Goal: Navigation & Orientation: Find specific page/section

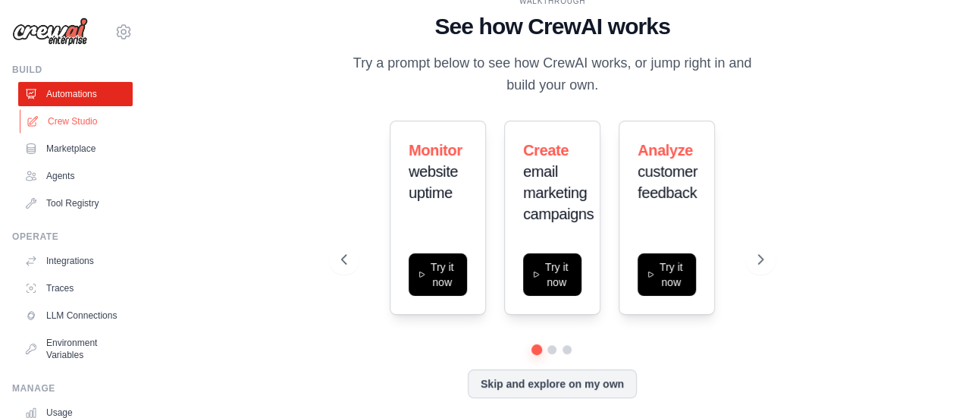
drag, startPoint x: 0, startPoint y: 0, endPoint x: 65, endPoint y: 118, distance: 135.0
click at [65, 118] on link "Crew Studio" at bounding box center [77, 121] width 114 height 24
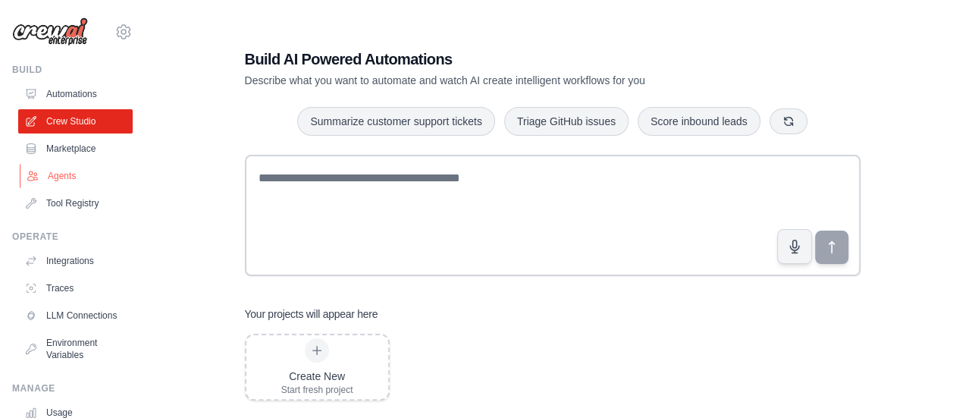
click at [77, 180] on link "Agents" at bounding box center [77, 176] width 114 height 24
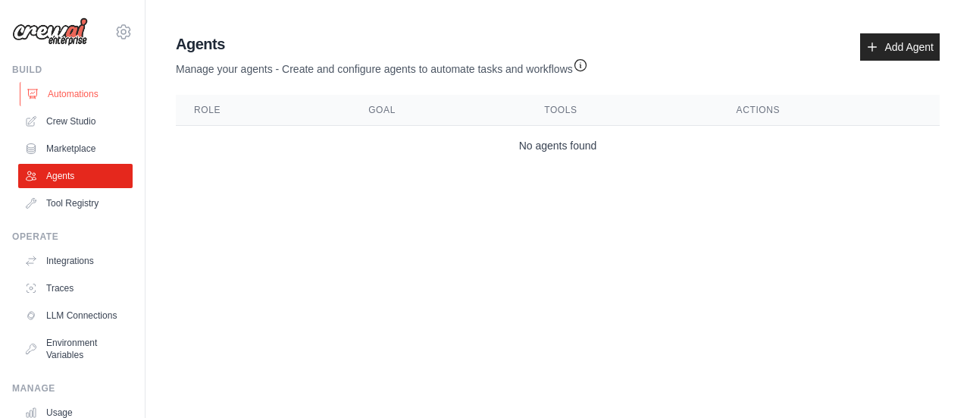
click at [49, 94] on link "Automations" at bounding box center [77, 94] width 114 height 24
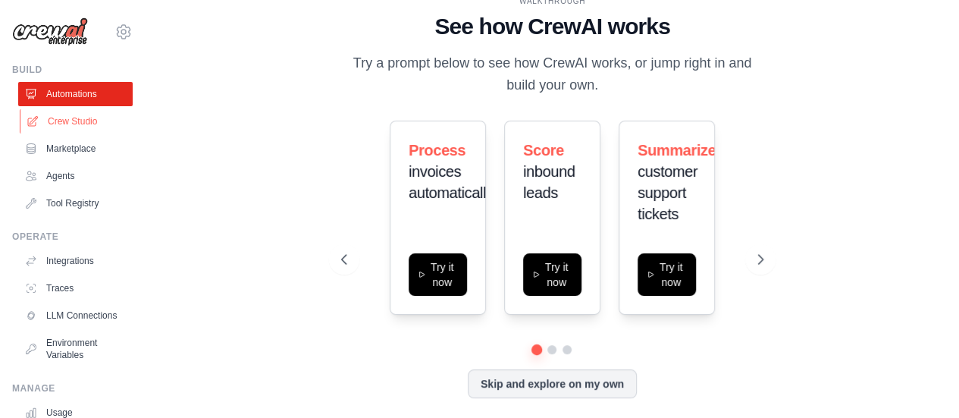
click at [64, 124] on link "Crew Studio" at bounding box center [77, 121] width 114 height 24
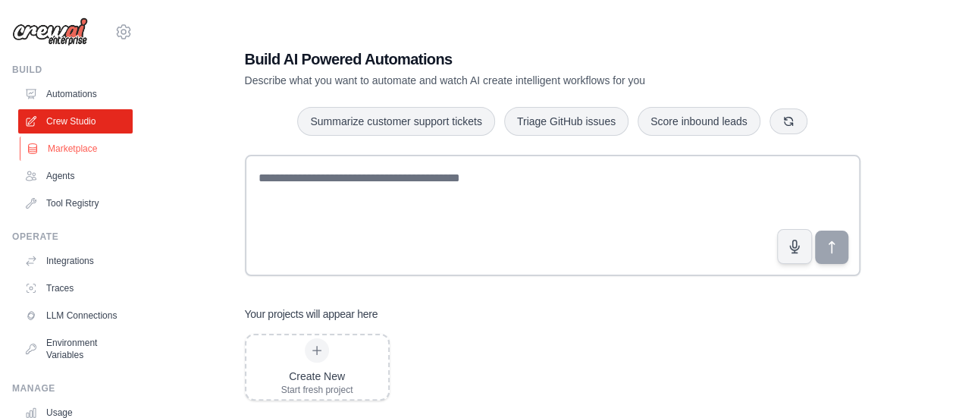
click at [88, 151] on link "Marketplace" at bounding box center [77, 148] width 114 height 24
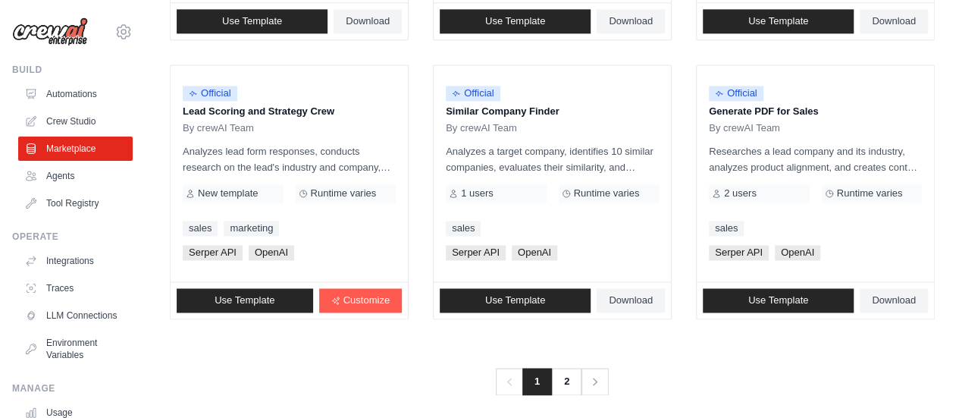
scroll to position [1025, 0]
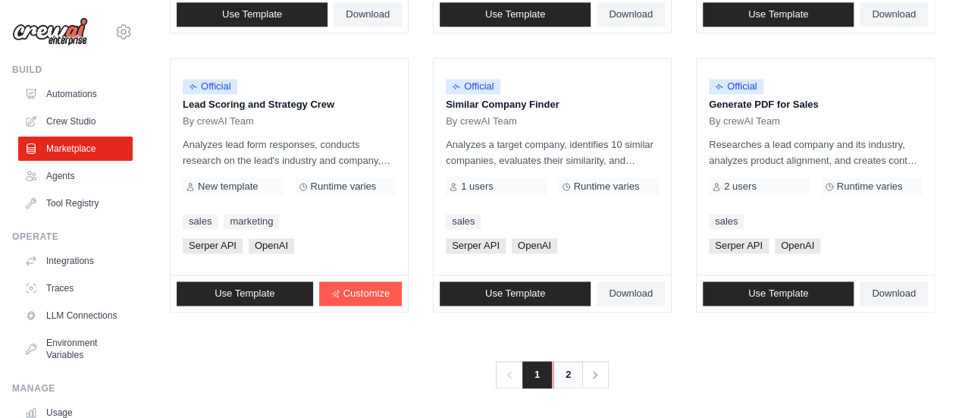
click at [572, 372] on link "2" at bounding box center [567, 374] width 30 height 27
